Goal: Information Seeking & Learning: Learn about a topic

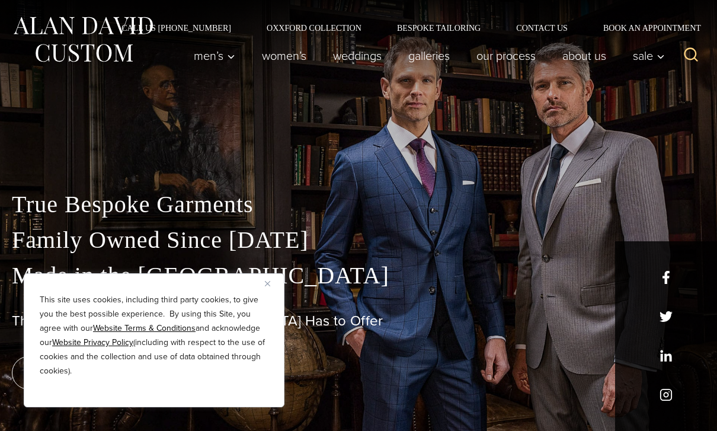
click at [264, 288] on div "This site uses cookies, including third party cookies, to give you the best pos…" at bounding box center [154, 340] width 261 height 134
click at [270, 288] on button "Close" at bounding box center [272, 283] width 14 height 14
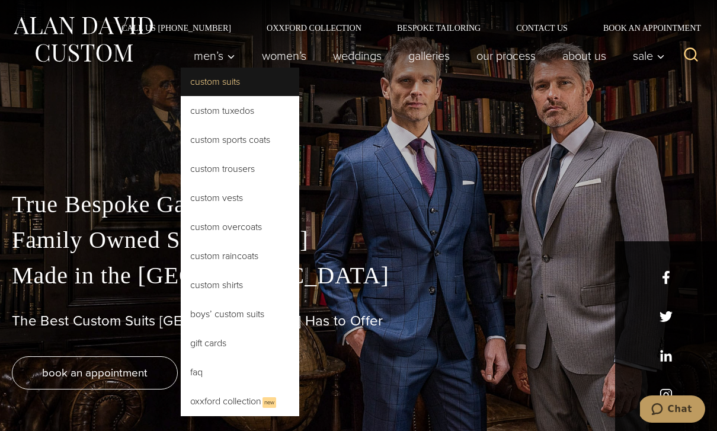
click at [213, 86] on link "Custom Suits" at bounding box center [240, 82] width 119 height 28
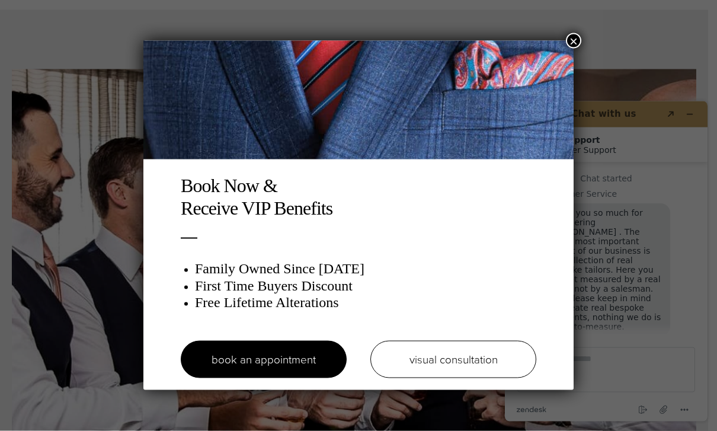
scroll to position [4282, 0]
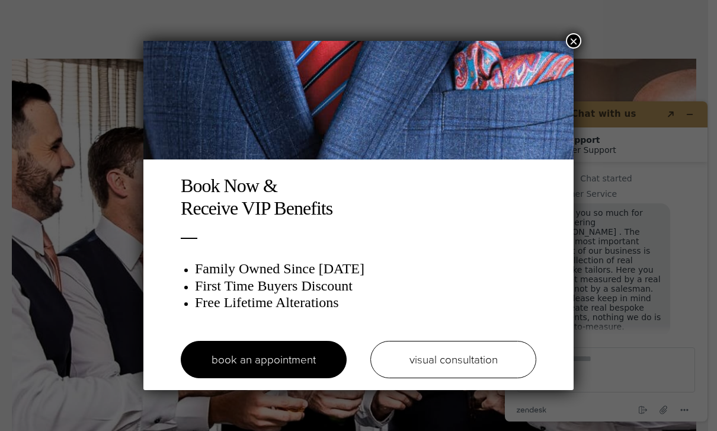
click at [576, 46] on button "×" at bounding box center [573, 40] width 15 height 15
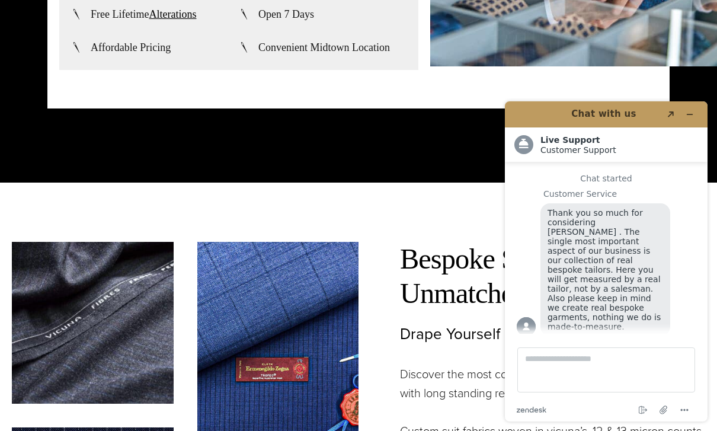
scroll to position [2586, 0]
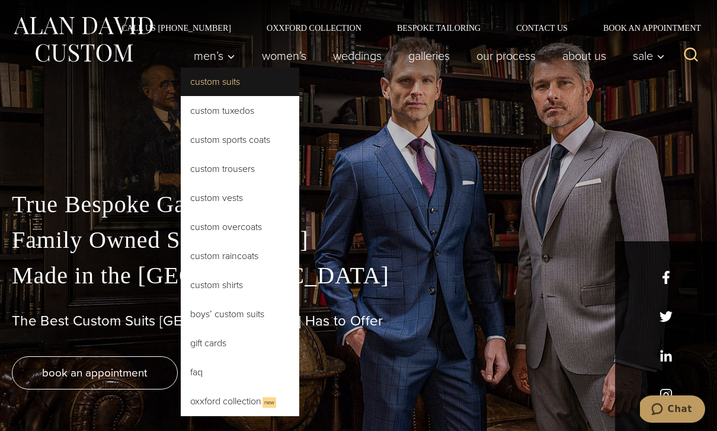
click at [218, 78] on link "Custom Suits" at bounding box center [240, 82] width 119 height 28
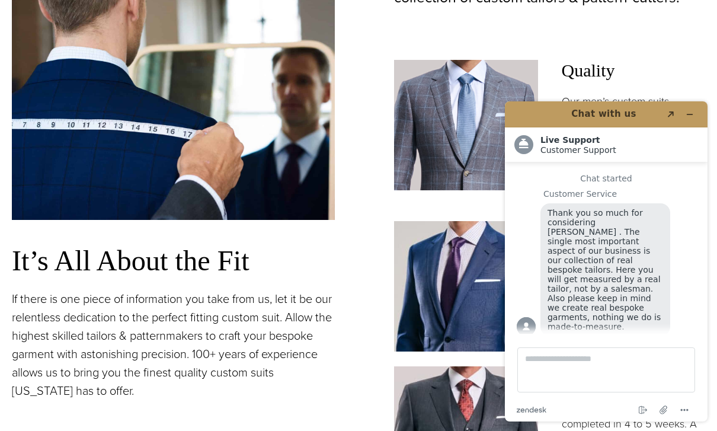
scroll to position [824, 0]
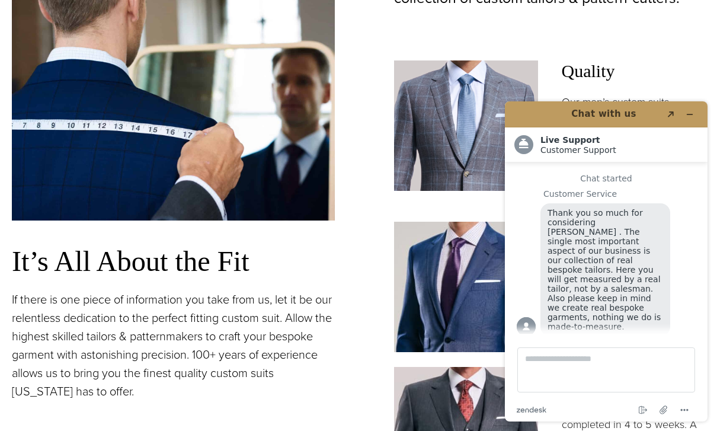
click at [678, 68] on h3 "Quality" at bounding box center [634, 70] width 144 height 21
click at [692, 117] on icon "Minimize widget" at bounding box center [690, 114] width 8 height 8
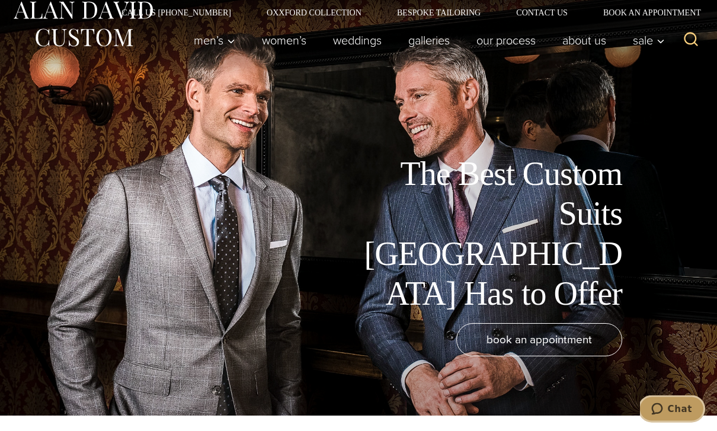
scroll to position [0, 0]
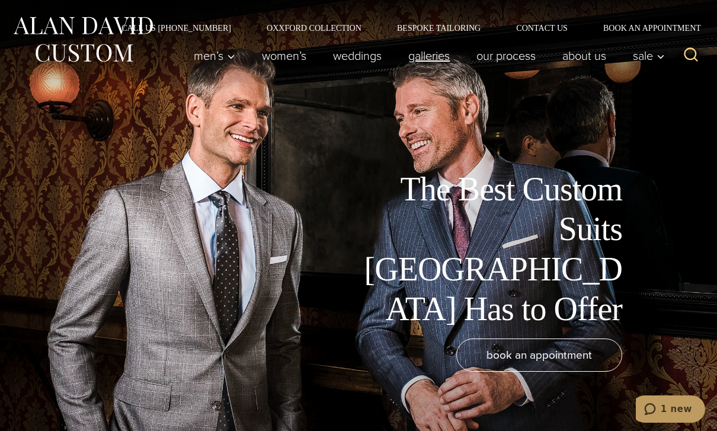
click at [415, 58] on link "Galleries" at bounding box center [429, 56] width 68 height 24
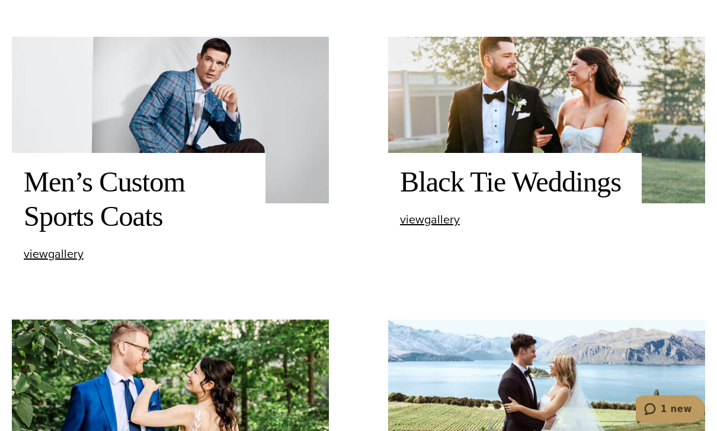
scroll to position [722, 0]
